Goal: Communication & Community: Answer question/provide support

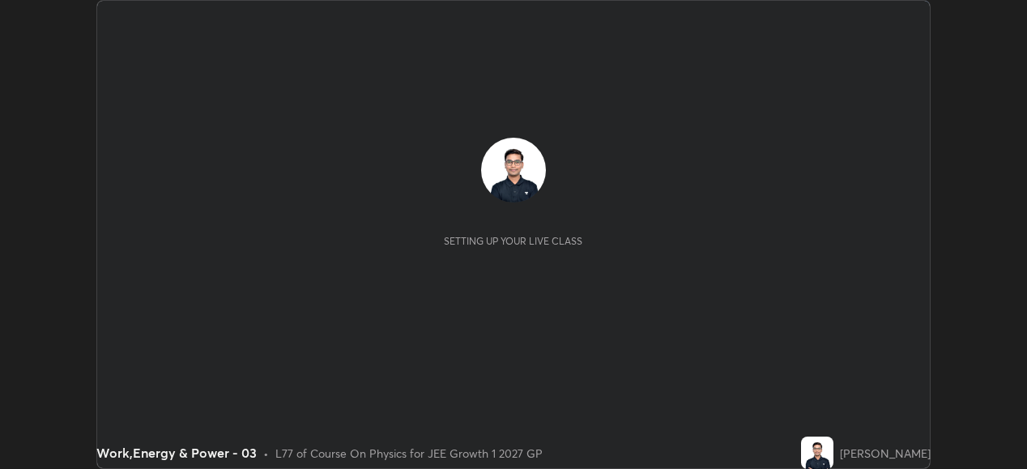
scroll to position [469, 1026]
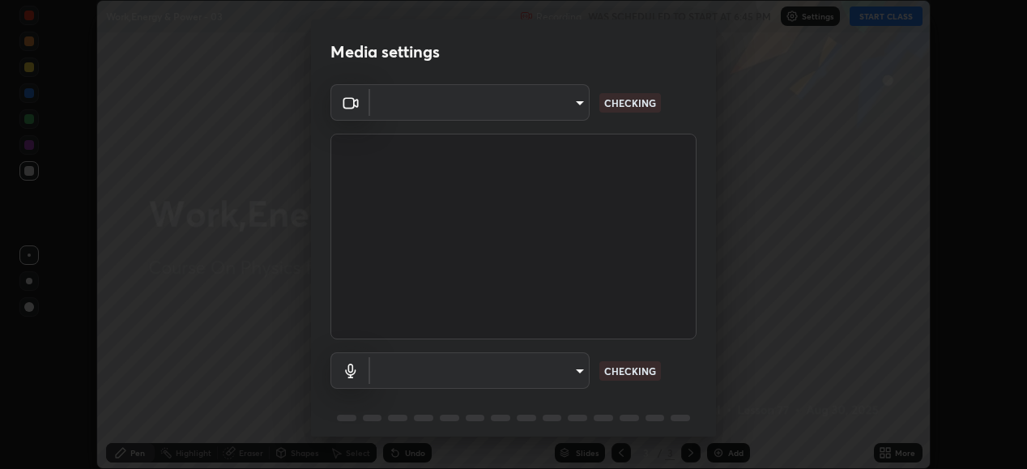
type input "1a0cd2fa9eaecc5464ce661d2c376d4f68bb2a1a8db1c3726163fcb70f995fb6"
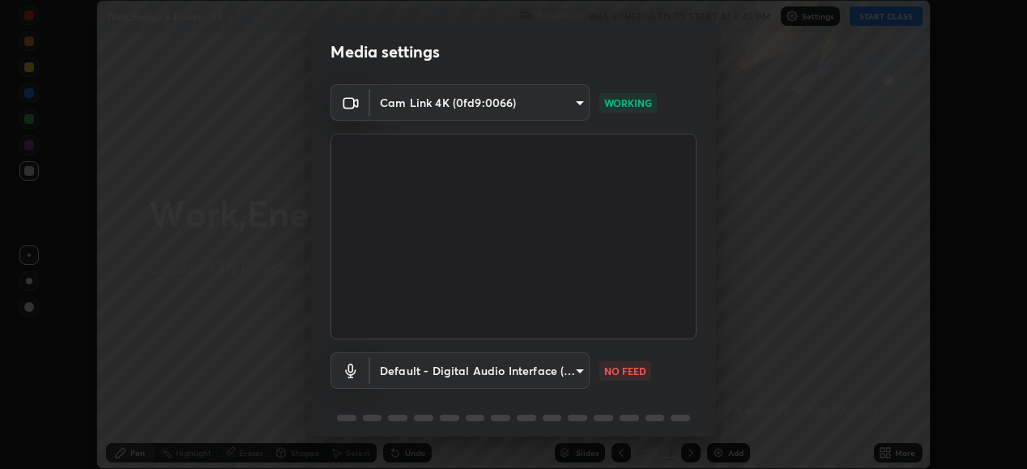
click at [401, 381] on body "Erase all Work,Energy & Power - 03 Recording WAS SCHEDULED TO START AT 6:45 PM …" at bounding box center [513, 234] width 1027 height 469
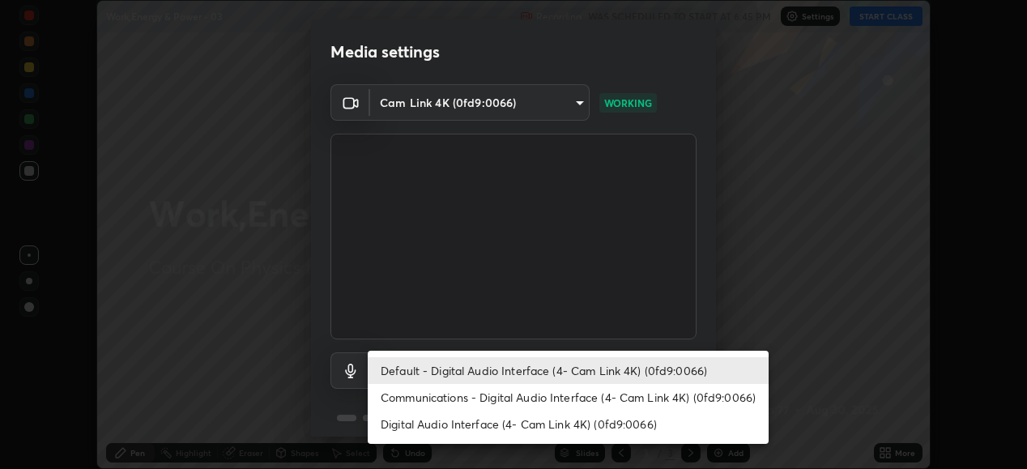
click at [394, 397] on li "Communications - Digital Audio Interface (4- Cam Link 4K) (0fd9:0066)" at bounding box center [568, 397] width 401 height 27
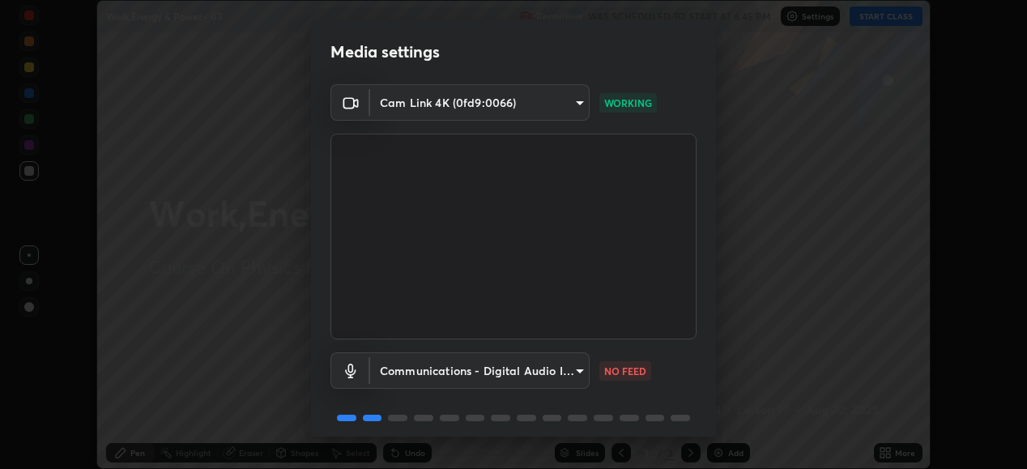
click at [389, 369] on body "Erase all Work,Energy & Power - 03 Recording WAS SCHEDULED TO START AT 6:45 PM …" at bounding box center [513, 234] width 1027 height 469
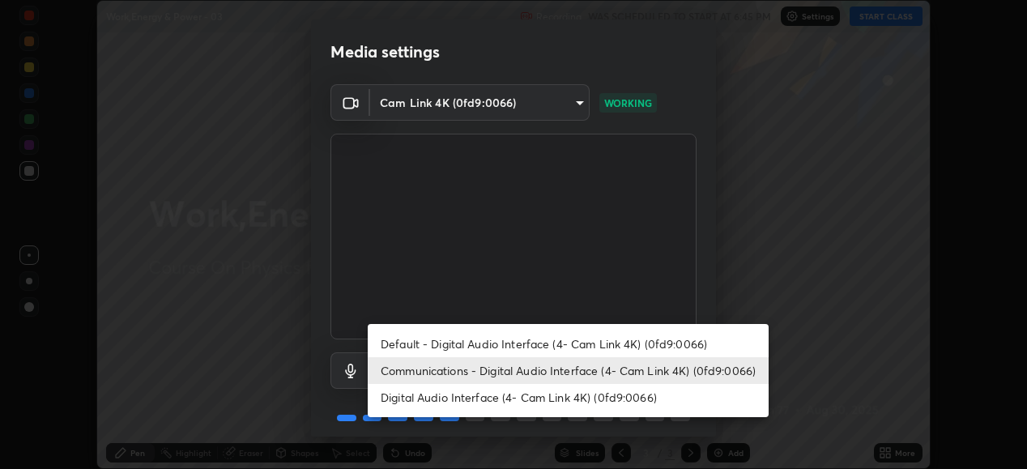
click at [387, 341] on li "Default - Digital Audio Interface (4- Cam Link 4K) (0fd9:0066)" at bounding box center [568, 344] width 401 height 27
type input "default"
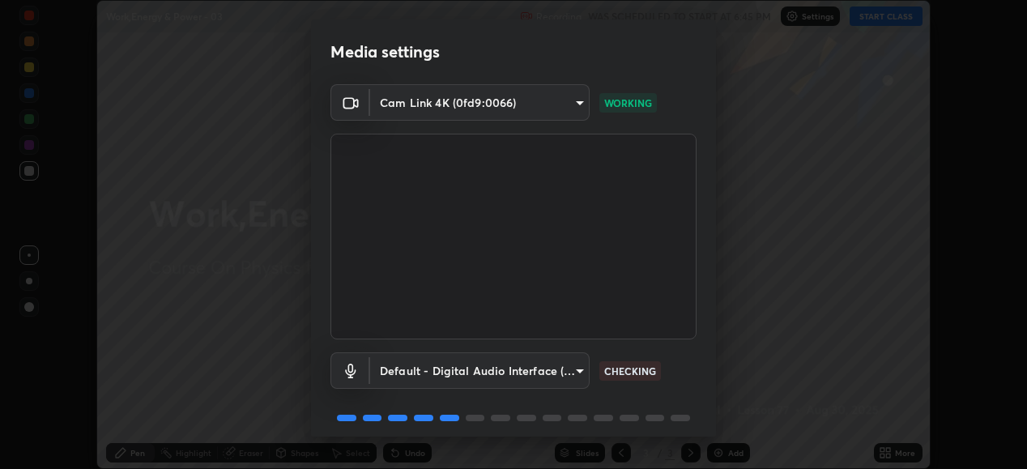
scroll to position [62, 0]
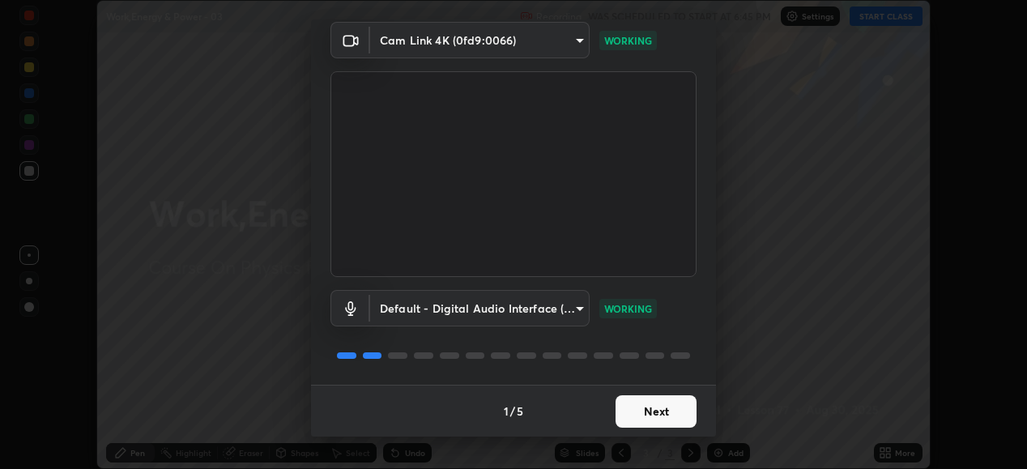
click at [657, 421] on button "Next" at bounding box center [656, 411] width 81 height 32
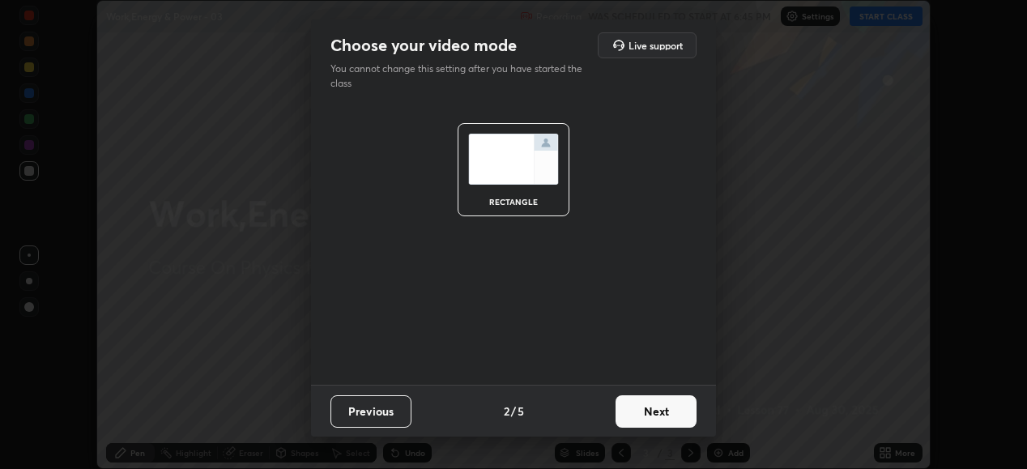
click at [652, 412] on button "Next" at bounding box center [656, 411] width 81 height 32
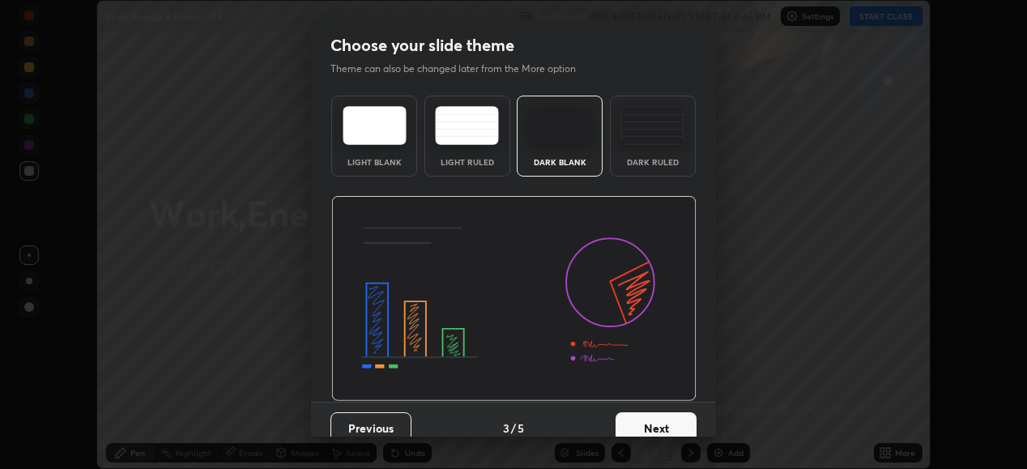
click at [665, 423] on button "Next" at bounding box center [656, 428] width 81 height 32
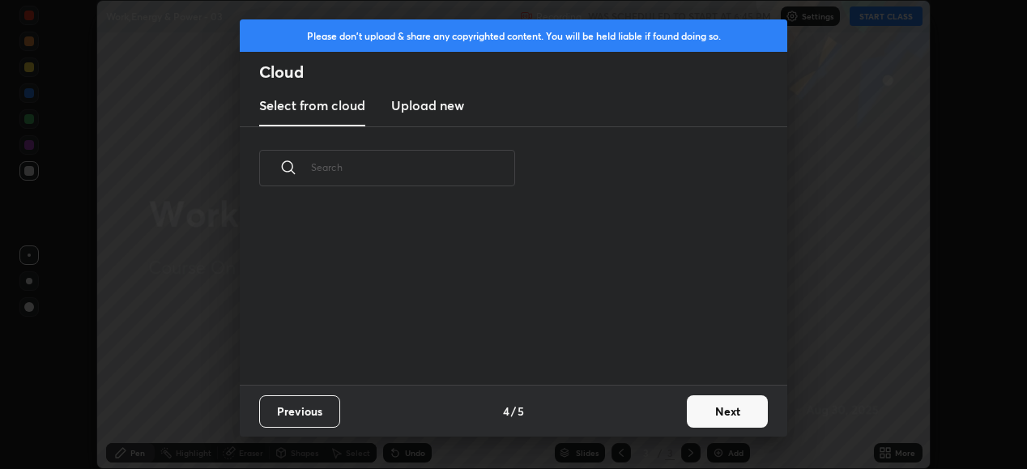
click at [698, 417] on button "Next" at bounding box center [727, 411] width 81 height 32
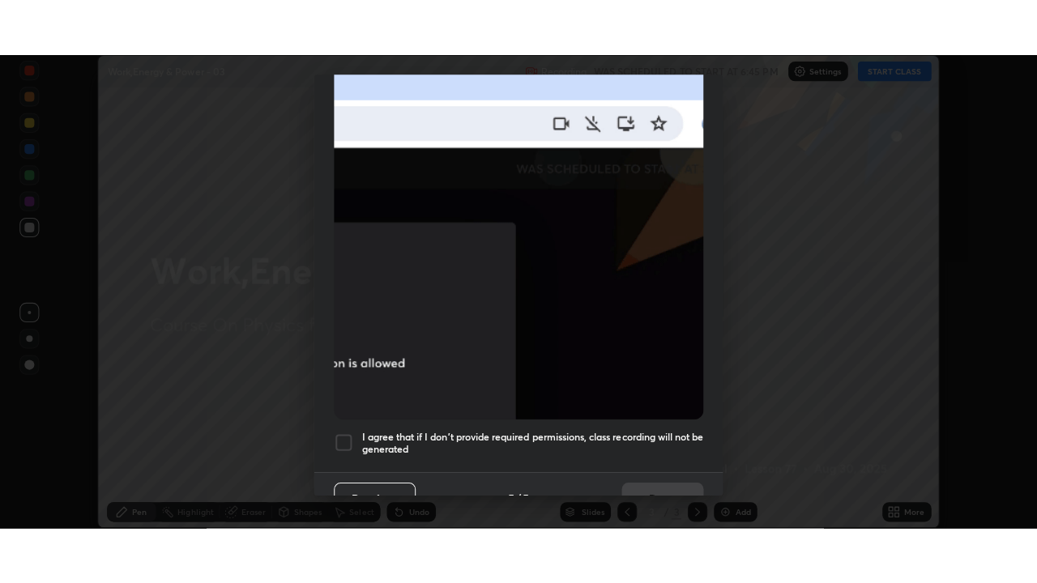
scroll to position [393, 0]
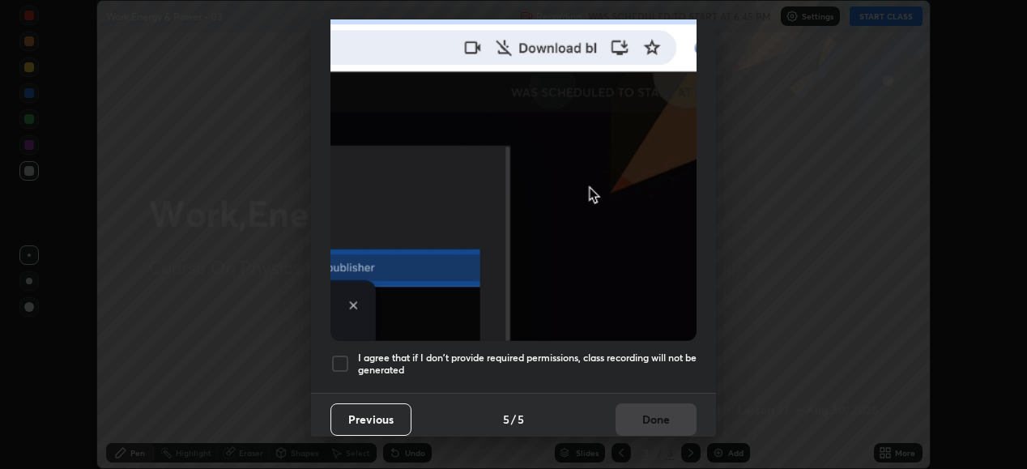
click at [580, 352] on h5 "I agree that if I don't provide required permissions, class recording will not …" at bounding box center [527, 364] width 339 height 25
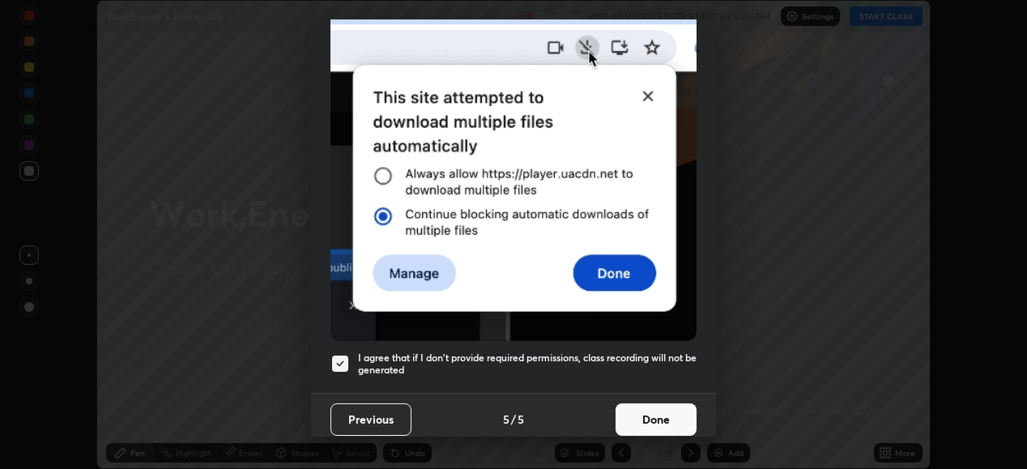
click at [657, 409] on button "Done" at bounding box center [656, 419] width 81 height 32
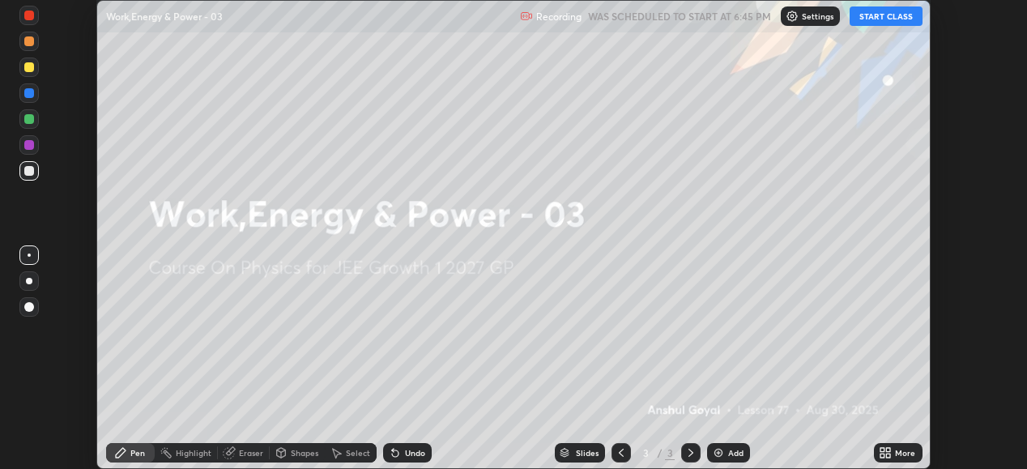
click at [887, 453] on icon at bounding box center [885, 452] width 13 height 13
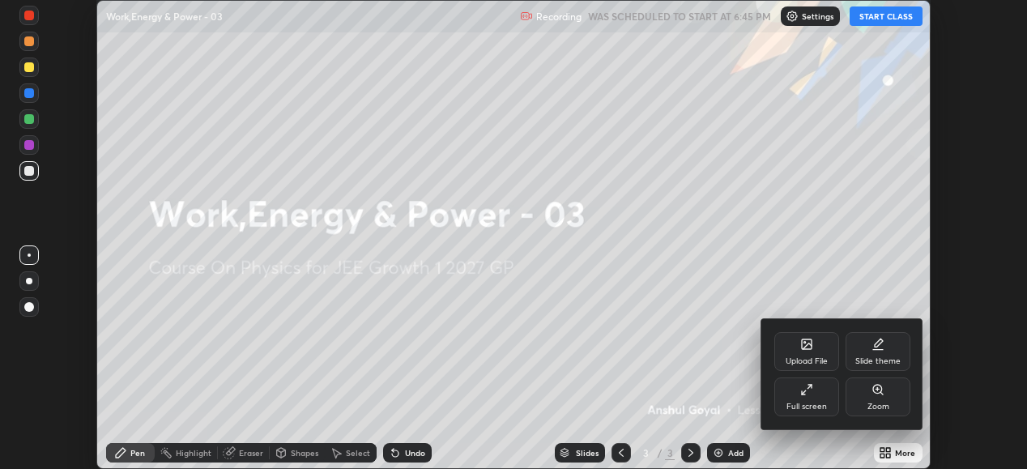
click at [812, 397] on div "Full screen" at bounding box center [806, 396] width 65 height 39
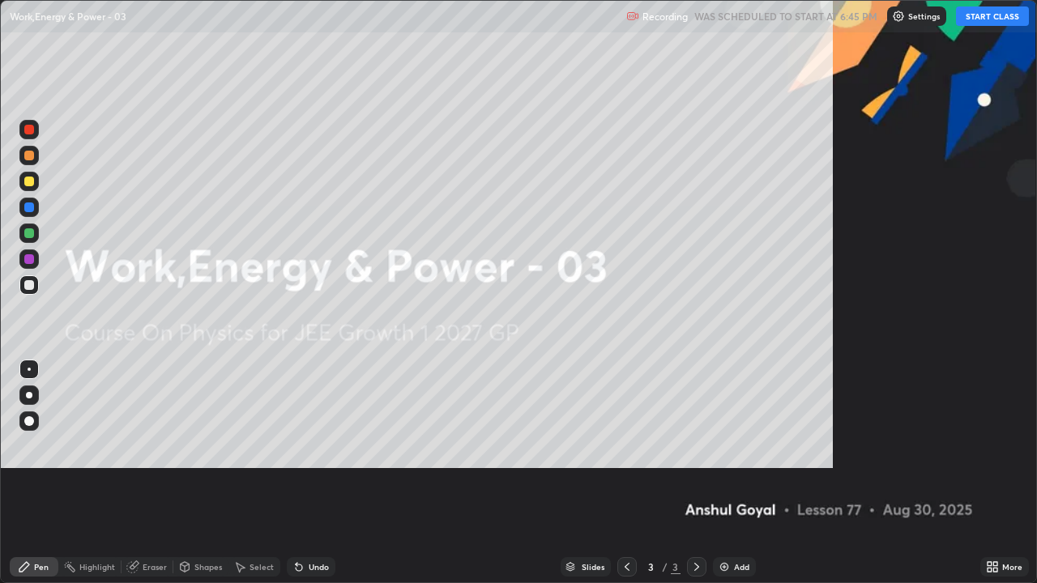
scroll to position [583, 1037]
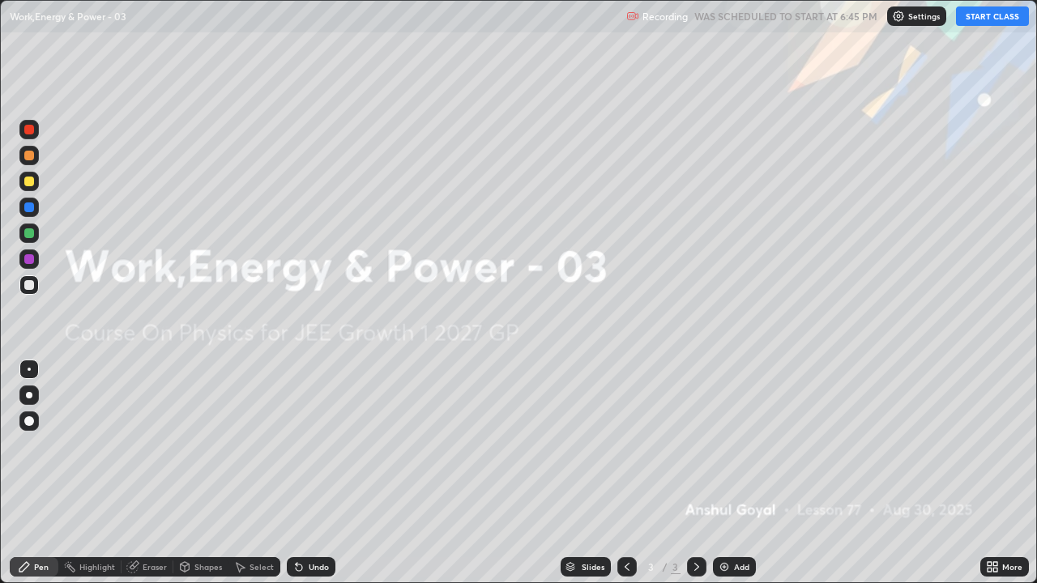
click at [981, 22] on button "START CLASS" at bounding box center [992, 15] width 73 height 19
click at [729, 468] on div "Add" at bounding box center [734, 566] width 43 height 19
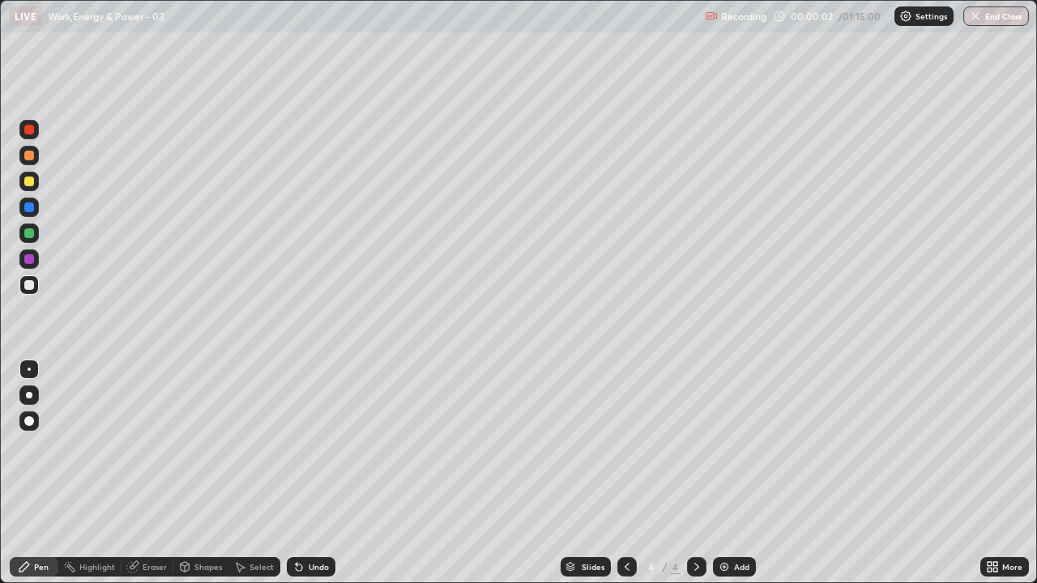
click at [151, 468] on div "Eraser" at bounding box center [148, 567] width 52 height 32
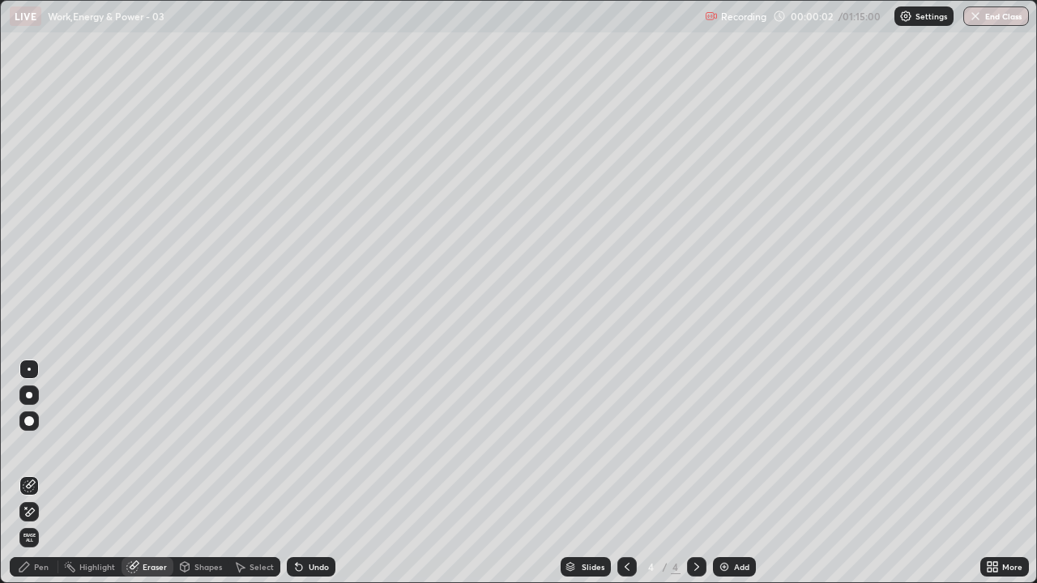
click at [33, 468] on div at bounding box center [28, 511] width 19 height 19
click at [36, 468] on div "Pen" at bounding box center [41, 567] width 15 height 8
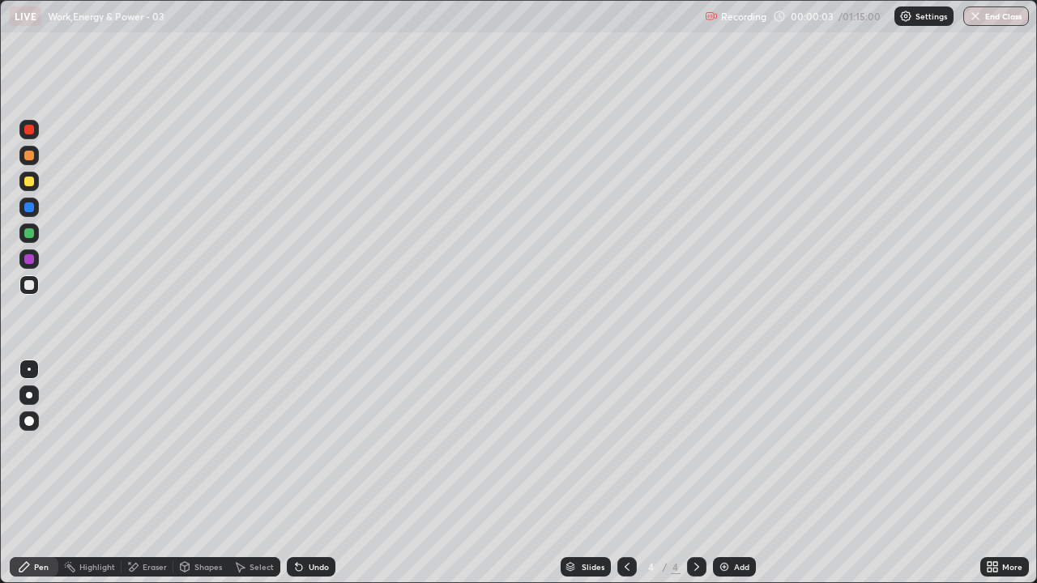
click at [29, 407] on div at bounding box center [28, 395] width 19 height 26
click at [27, 178] on div at bounding box center [29, 182] width 10 height 10
click at [151, 468] on div "Eraser" at bounding box center [155, 567] width 24 height 8
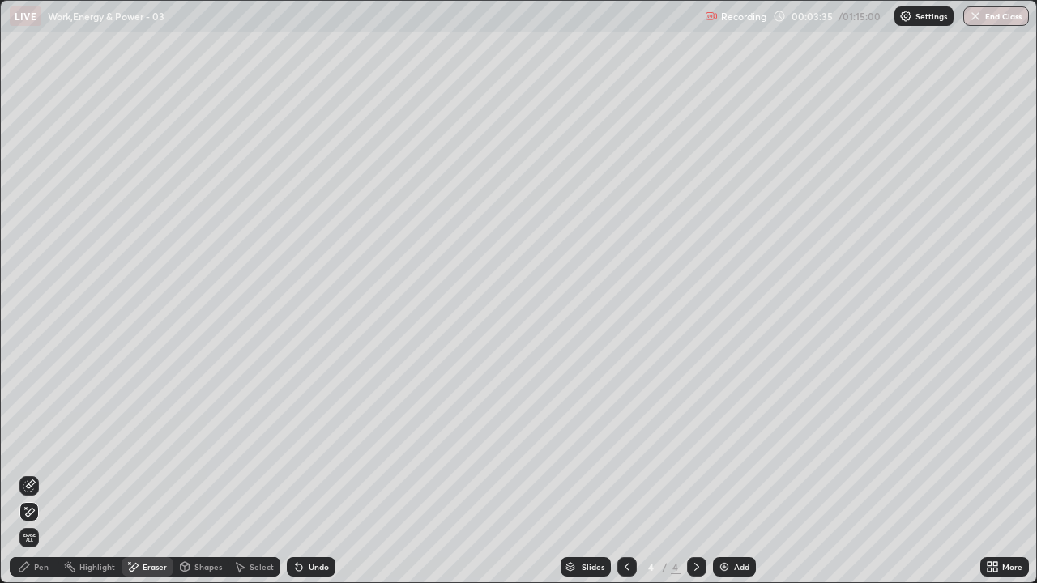
click at [29, 468] on icon at bounding box center [24, 567] width 13 height 13
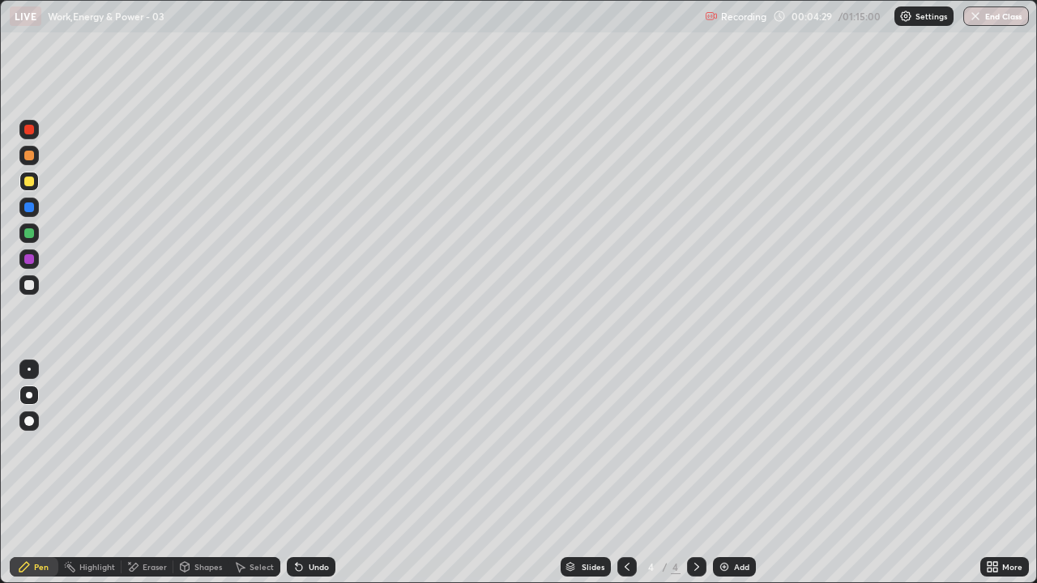
click at [146, 468] on div "Eraser" at bounding box center [148, 566] width 52 height 19
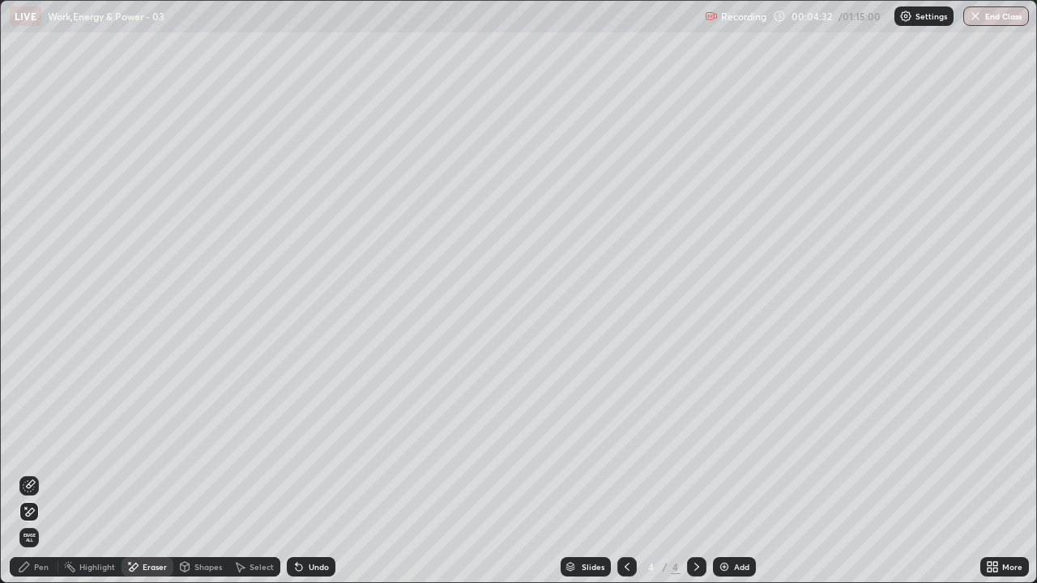
click at [36, 468] on div "Pen" at bounding box center [41, 567] width 15 height 8
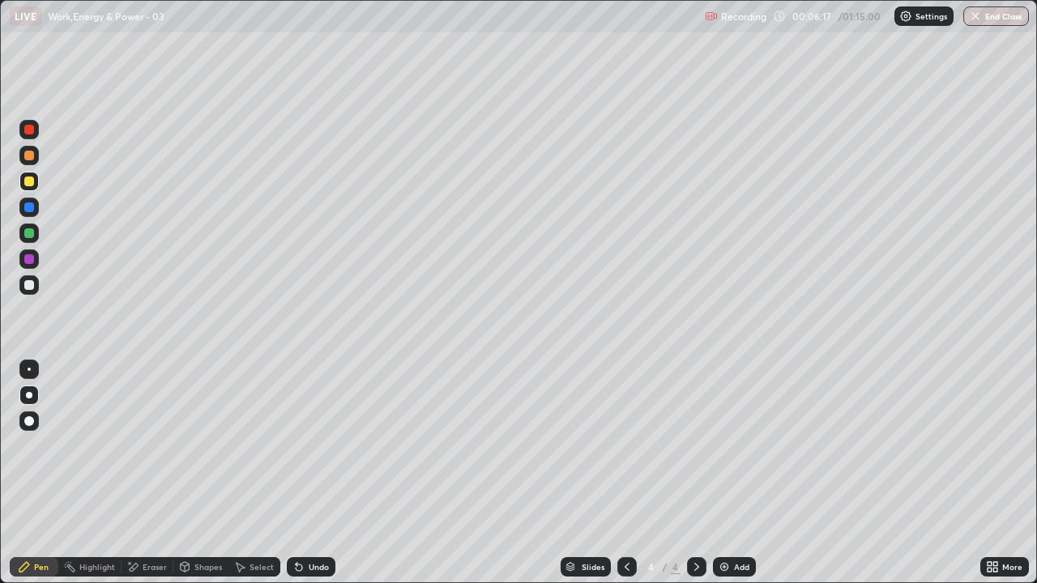
click at [24, 291] on div at bounding box center [28, 284] width 19 height 19
click at [727, 468] on img at bounding box center [724, 567] width 13 height 13
click at [197, 468] on div "Shapes" at bounding box center [208, 567] width 28 height 8
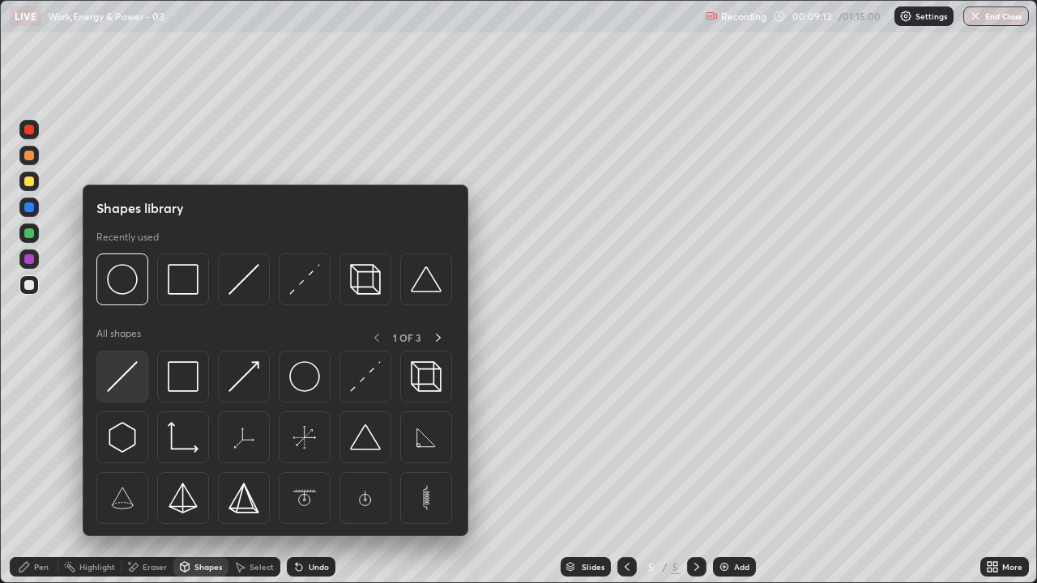
click at [128, 382] on img at bounding box center [122, 376] width 31 height 31
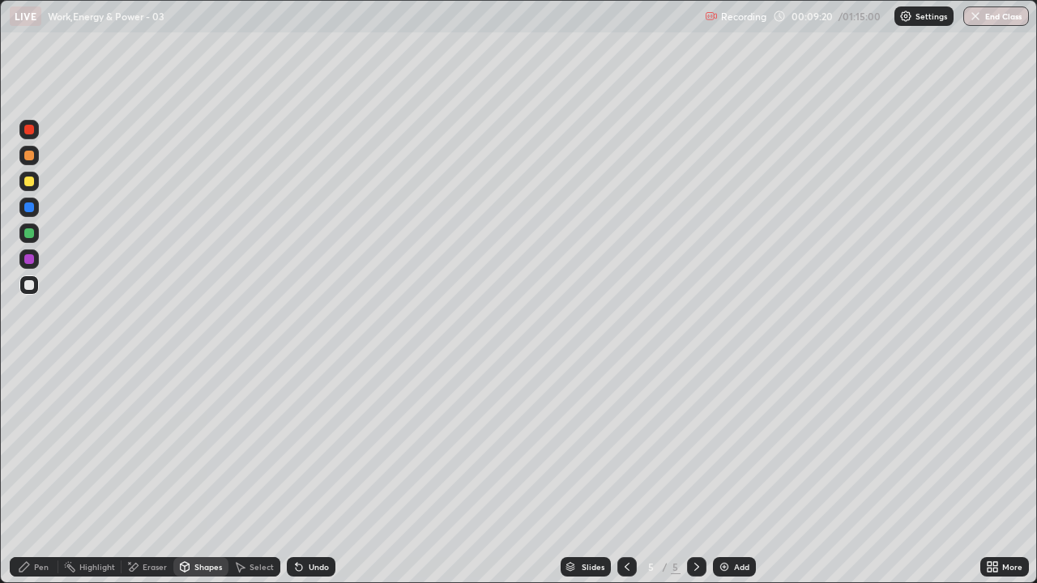
click at [38, 468] on div "Pen" at bounding box center [41, 567] width 15 height 8
click at [33, 186] on div at bounding box center [28, 181] width 19 height 19
click at [32, 286] on div at bounding box center [29, 285] width 10 height 10
click at [28, 181] on div at bounding box center [29, 182] width 10 height 10
click at [28, 284] on div at bounding box center [29, 285] width 10 height 10
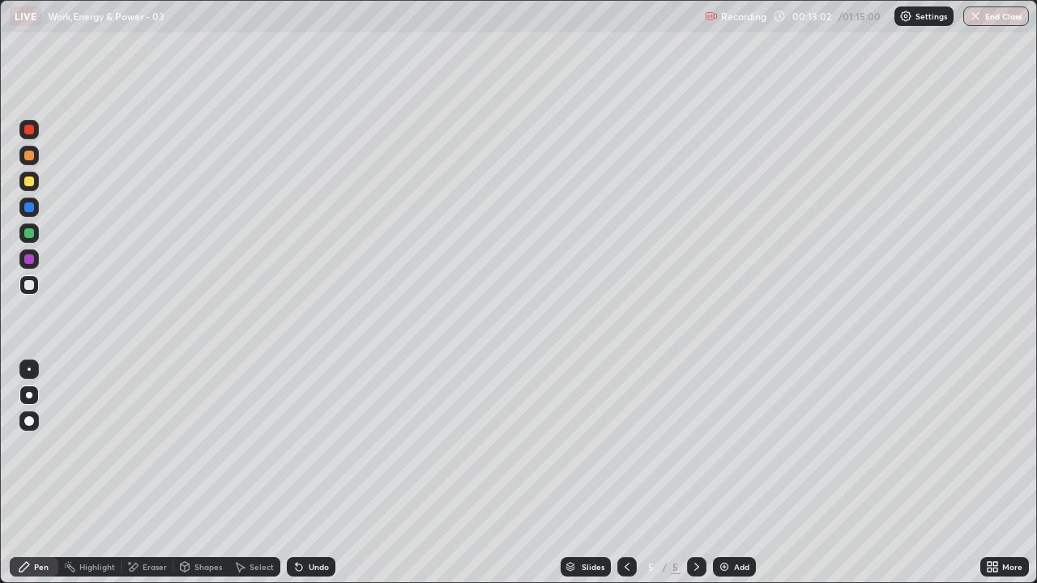
click at [25, 185] on div at bounding box center [29, 182] width 10 height 10
click at [32, 288] on div at bounding box center [29, 285] width 10 height 10
click at [24, 181] on div at bounding box center [29, 182] width 10 height 10
click at [30, 156] on div at bounding box center [29, 156] width 10 height 10
click at [729, 468] on div "Add" at bounding box center [734, 566] width 43 height 19
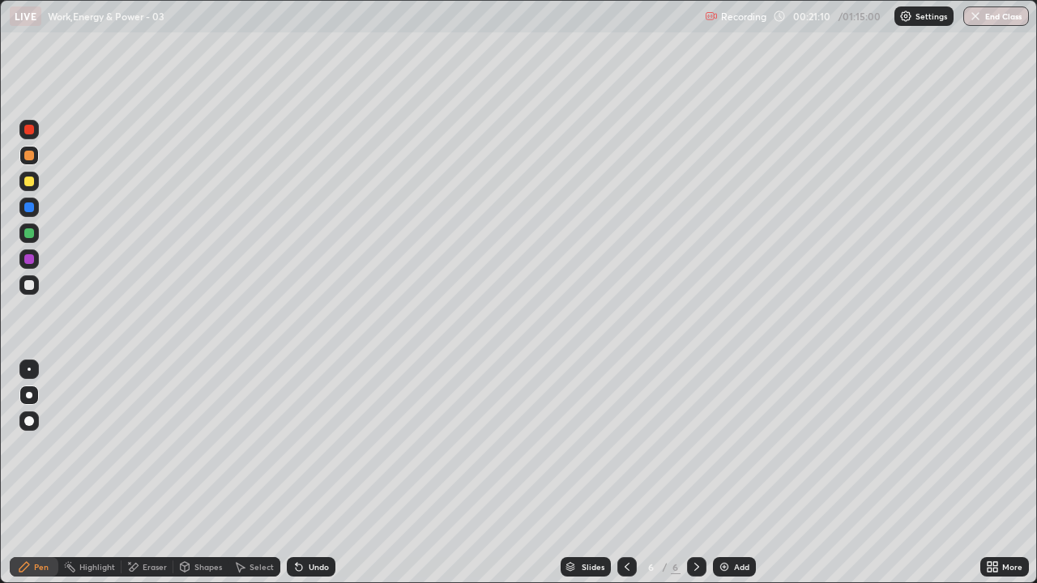
click at [623, 468] on div at bounding box center [626, 566] width 19 height 19
click at [725, 468] on div "Add" at bounding box center [734, 566] width 43 height 19
click at [19, 284] on div at bounding box center [28, 284] width 19 height 19
click at [31, 157] on div at bounding box center [29, 156] width 10 height 10
click at [154, 468] on div "Eraser" at bounding box center [155, 567] width 24 height 8
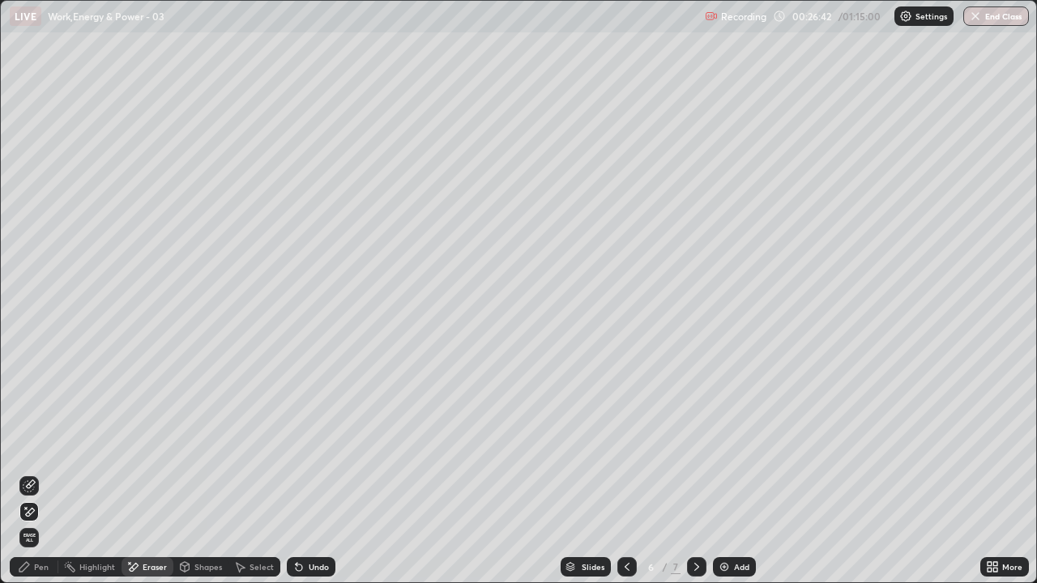
click at [38, 468] on div "Pen" at bounding box center [34, 566] width 49 height 19
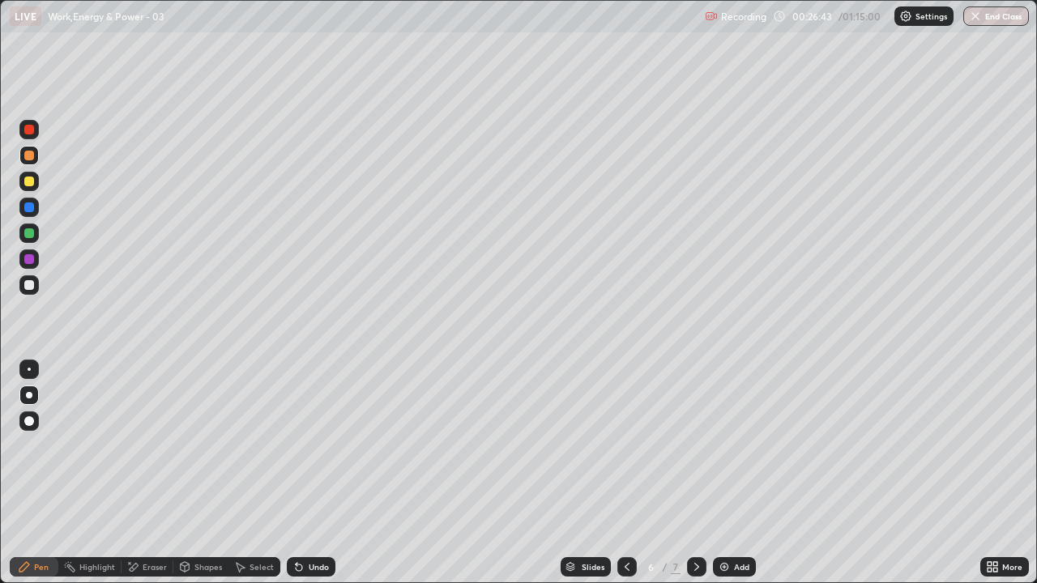
click at [28, 292] on div at bounding box center [28, 284] width 19 height 19
click at [170, 468] on div "Eraser" at bounding box center [148, 567] width 52 height 32
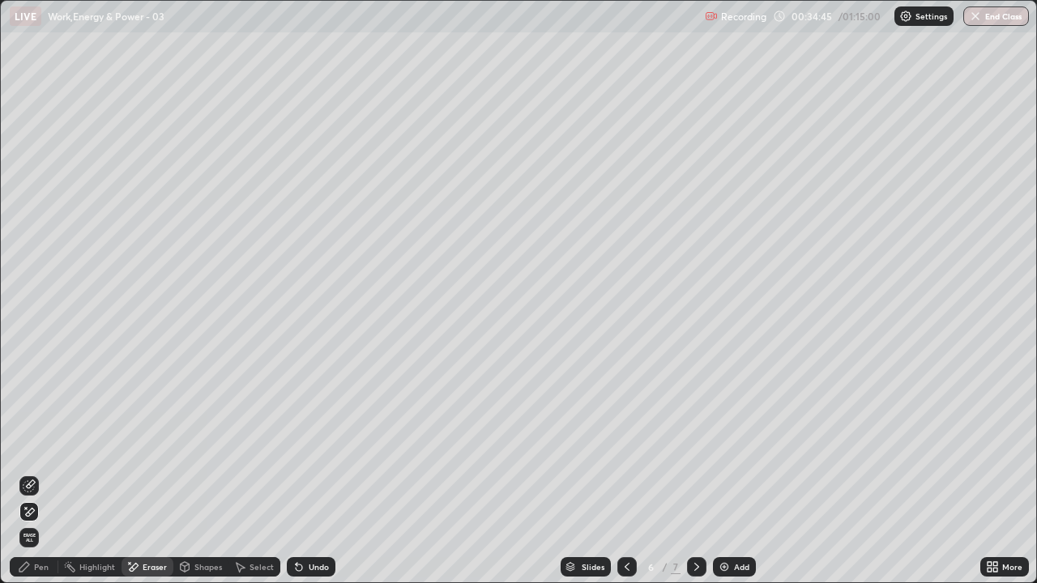
click at [32, 468] on div "Pen" at bounding box center [34, 566] width 49 height 19
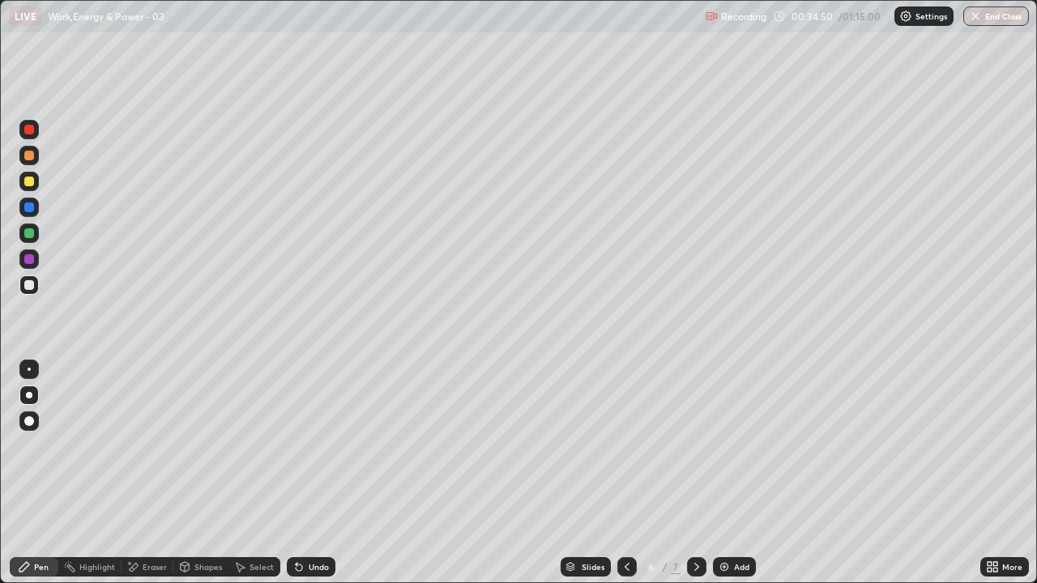
click at [226, 468] on div "Shapes" at bounding box center [200, 567] width 55 height 32
click at [37, 468] on div "Pen" at bounding box center [34, 566] width 49 height 19
click at [695, 468] on icon at bounding box center [696, 567] width 13 height 13
click at [29, 188] on div at bounding box center [28, 181] width 19 height 19
click at [316, 468] on div "Undo" at bounding box center [319, 567] width 20 height 8
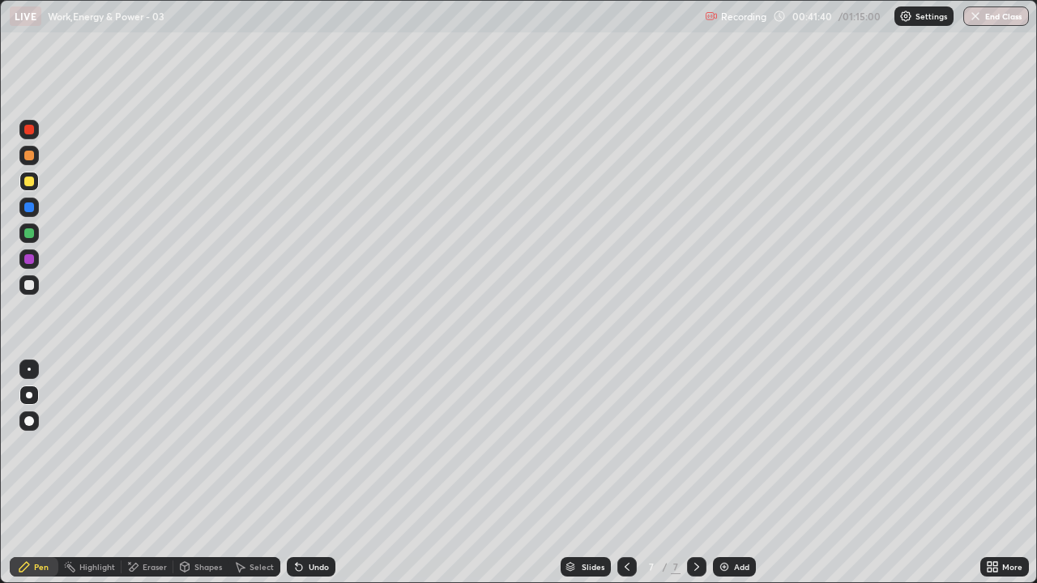
click at [310, 468] on div "Undo" at bounding box center [319, 567] width 20 height 8
click at [318, 468] on div "Undo" at bounding box center [311, 566] width 49 height 19
click at [25, 156] on div at bounding box center [29, 156] width 10 height 10
click at [730, 468] on div "Add" at bounding box center [734, 566] width 43 height 19
click at [34, 292] on div at bounding box center [28, 284] width 19 height 19
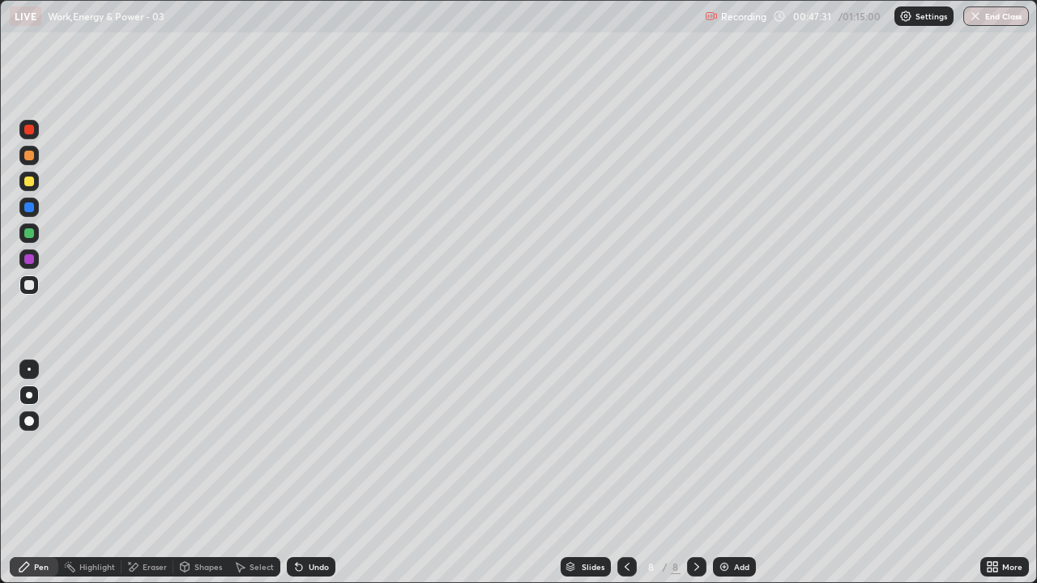
click at [156, 468] on div "Eraser" at bounding box center [155, 567] width 24 height 8
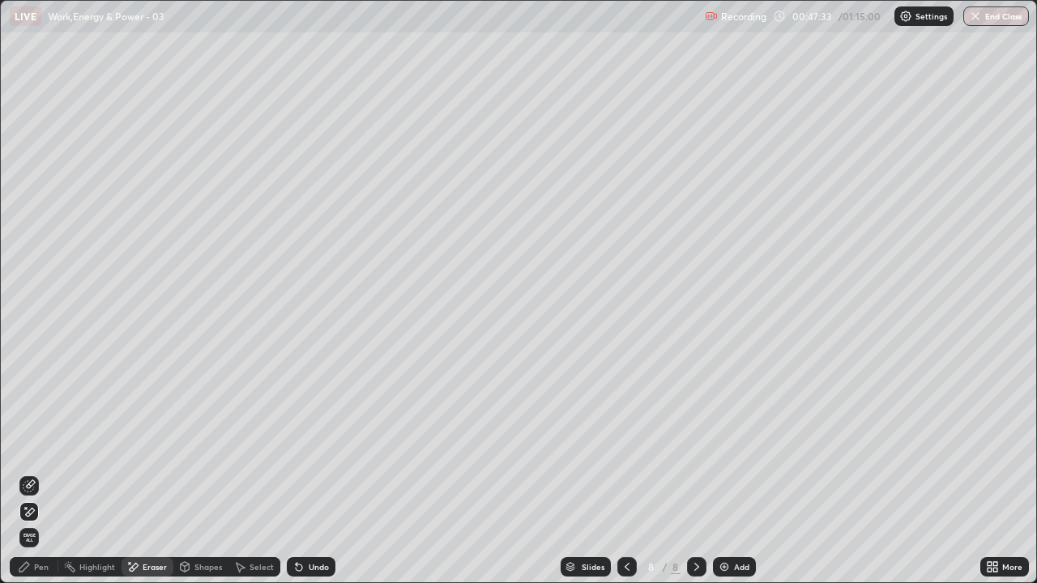
click at [53, 468] on div "Pen" at bounding box center [34, 567] width 49 height 32
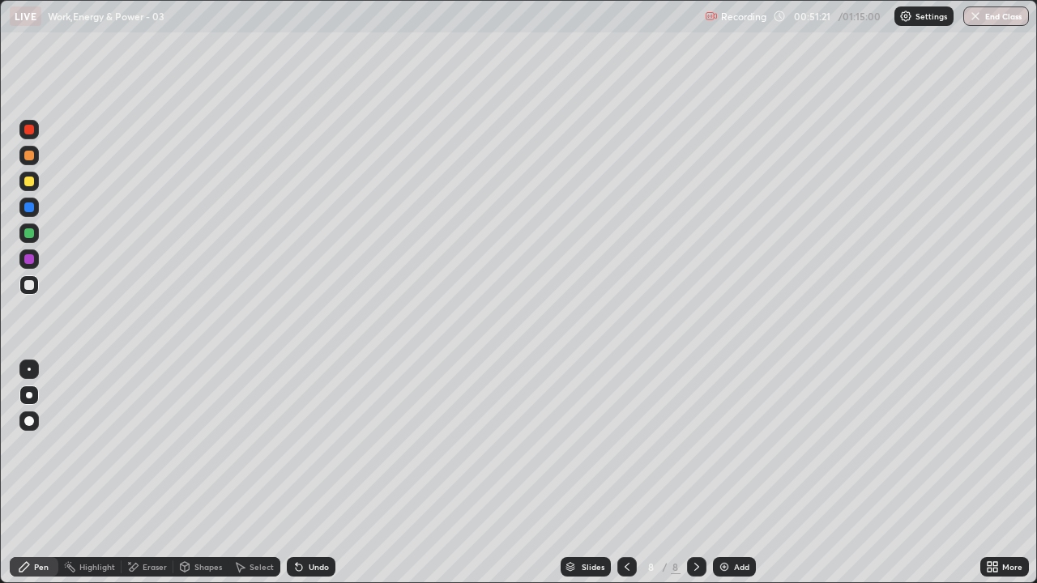
click at [305, 468] on div "Undo" at bounding box center [311, 566] width 49 height 19
click at [28, 182] on div at bounding box center [29, 182] width 10 height 10
click at [727, 468] on img at bounding box center [724, 567] width 13 height 13
click at [628, 468] on icon at bounding box center [627, 567] width 13 height 13
click at [695, 468] on icon at bounding box center [696, 567] width 13 height 13
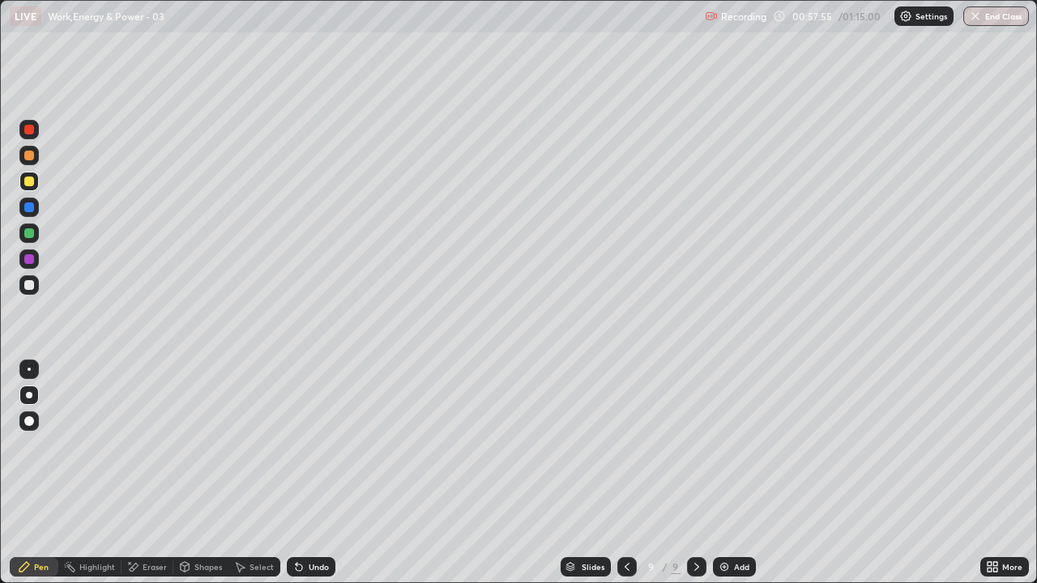
click at [35, 158] on div at bounding box center [28, 155] width 19 height 19
click at [733, 468] on div "Add" at bounding box center [734, 566] width 43 height 19
click at [736, 468] on div "Add" at bounding box center [741, 567] width 15 height 8
click at [618, 468] on div at bounding box center [626, 566] width 19 height 19
click at [719, 468] on div "Add" at bounding box center [734, 566] width 43 height 19
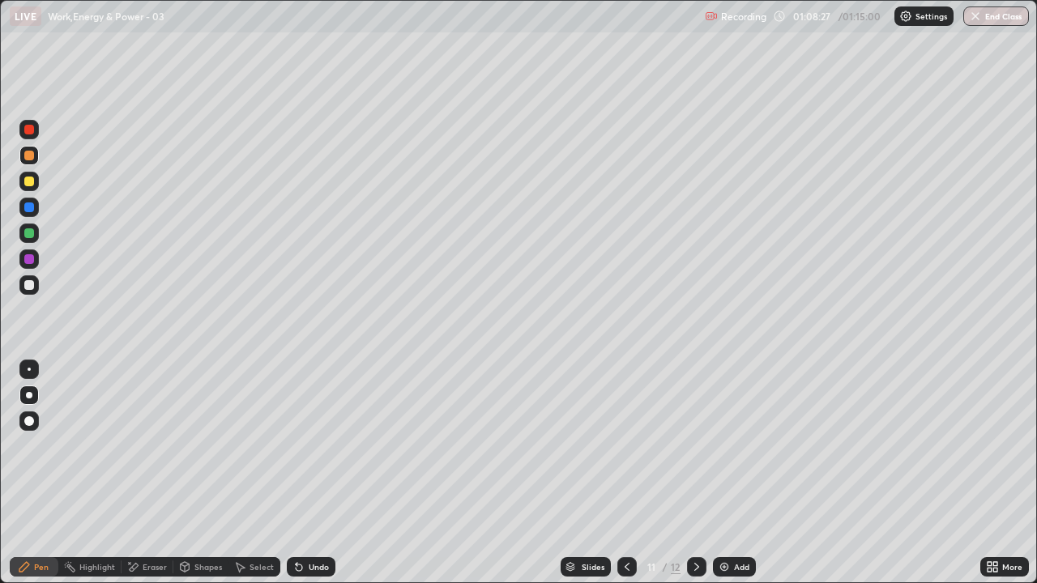
click at [144, 468] on div "Eraser" at bounding box center [155, 567] width 24 height 8
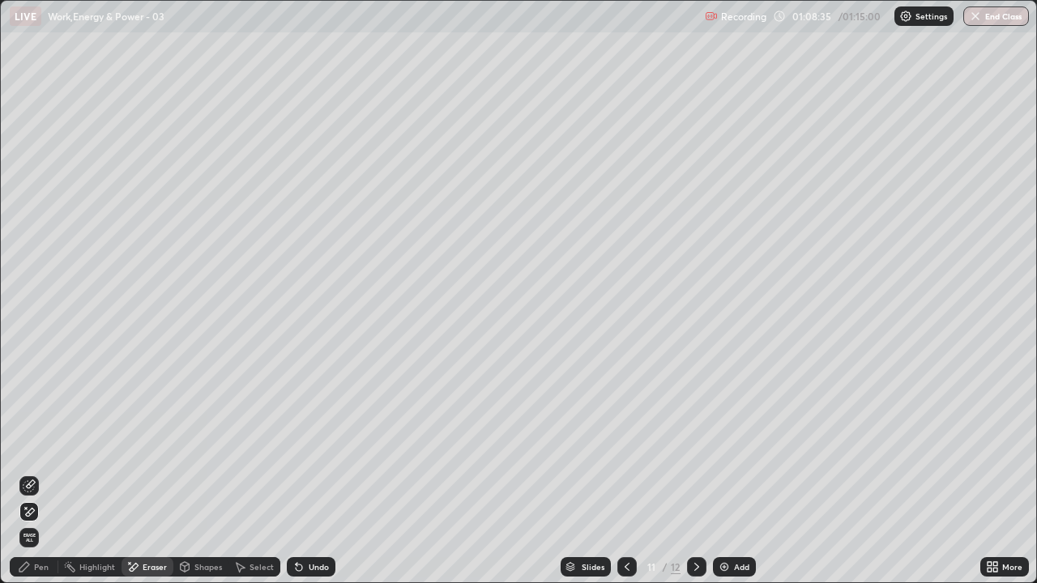
click at [31, 468] on div "Erase all" at bounding box center [28, 537] width 19 height 19
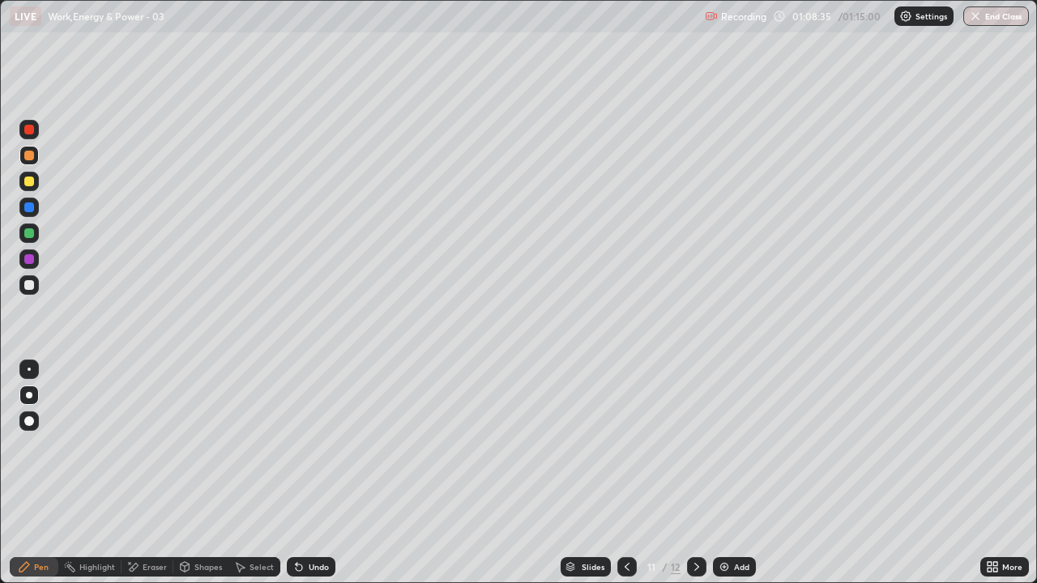
click at [1012, 18] on button "End Class" at bounding box center [996, 15] width 66 height 19
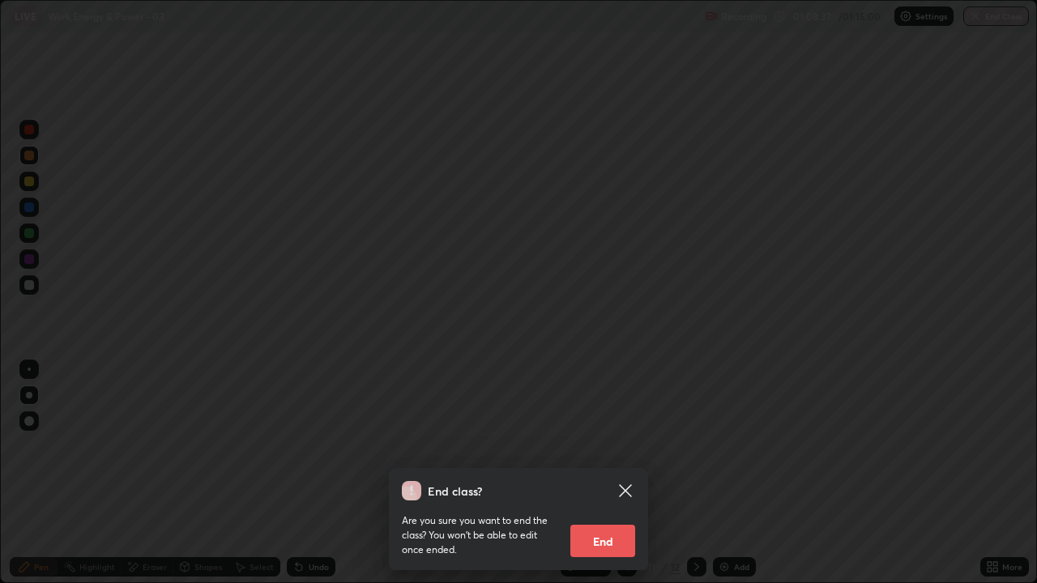
click at [151, 464] on div "End class? Are you sure you want to end the class? You won’t be able to edit on…" at bounding box center [518, 291] width 1037 height 583
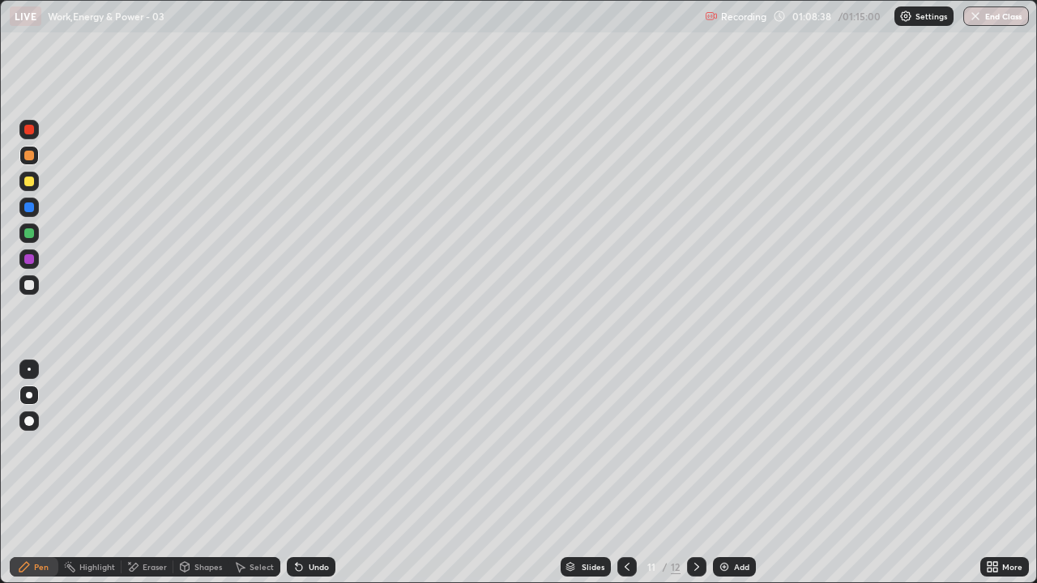
click at [89, 468] on div "Highlight" at bounding box center [97, 567] width 36 height 8
click at [1000, 11] on button "End Class" at bounding box center [996, 15] width 66 height 19
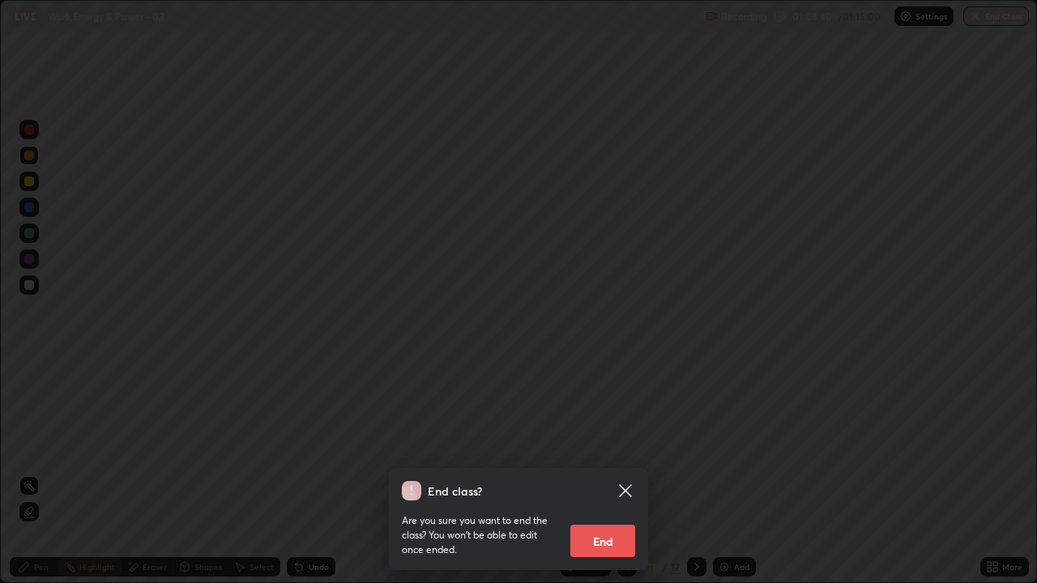
click at [169, 369] on div "End class? Are you sure you want to end the class? You won’t be able to edit on…" at bounding box center [518, 291] width 1037 height 583
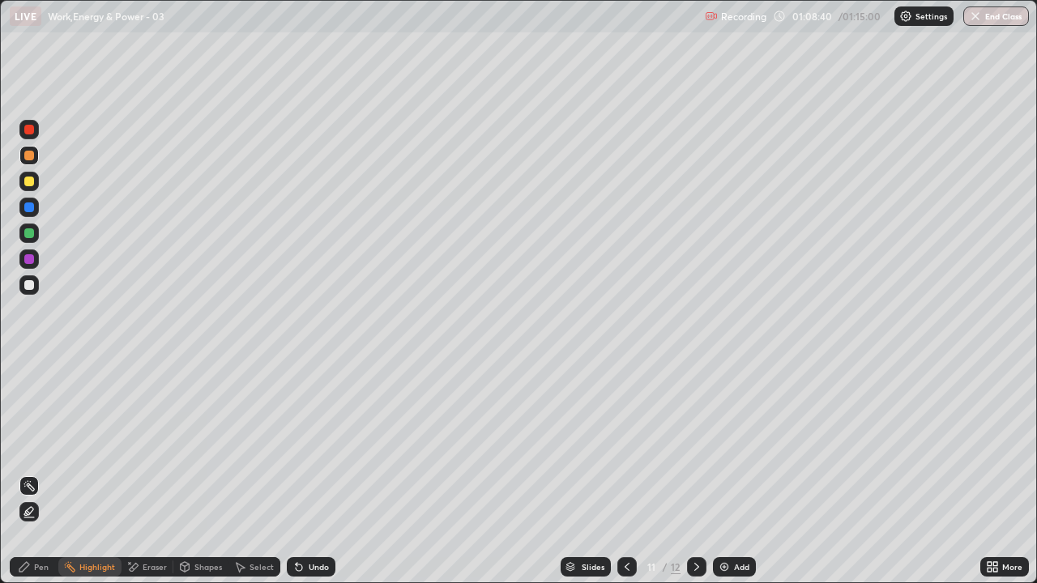
click at [159, 361] on div at bounding box center [518, 291] width 1037 height 583
click at [1009, 13] on button "End Class" at bounding box center [996, 15] width 66 height 19
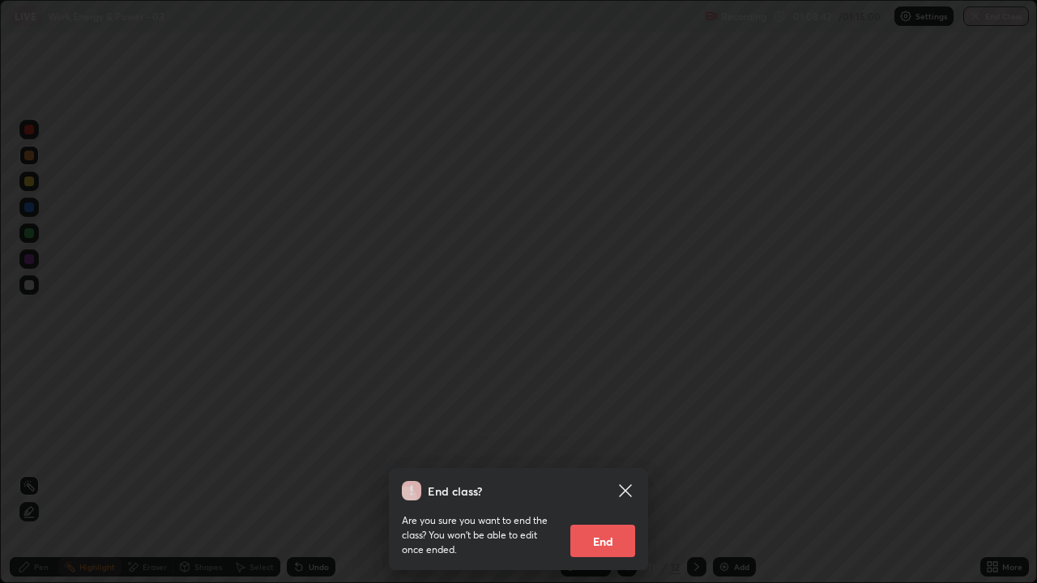
click at [615, 468] on button "End" at bounding box center [602, 541] width 65 height 32
click at [687, 468] on div "End class? Are you sure you want to end the class? You won’t be able to edit on…" at bounding box center [518, 291] width 1037 height 583
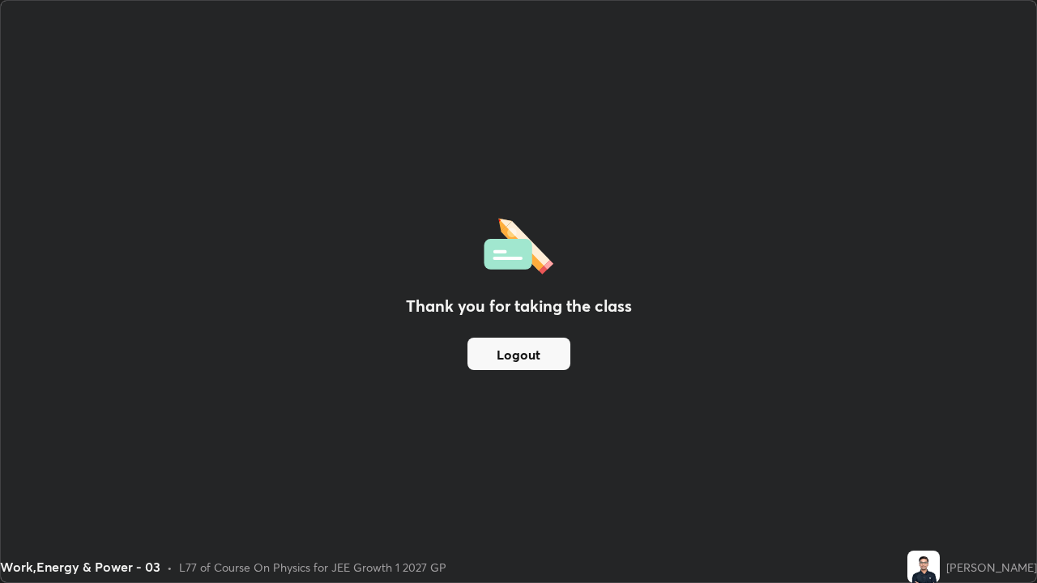
click at [137, 331] on div "Thank you for taking the class Logout" at bounding box center [518, 292] width 1035 height 582
click at [480, 343] on button "Logout" at bounding box center [518, 354] width 103 height 32
